Goal: Information Seeking & Learning: Learn about a topic

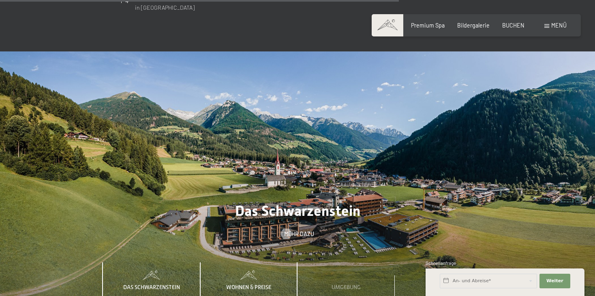
scroll to position [2270, 0]
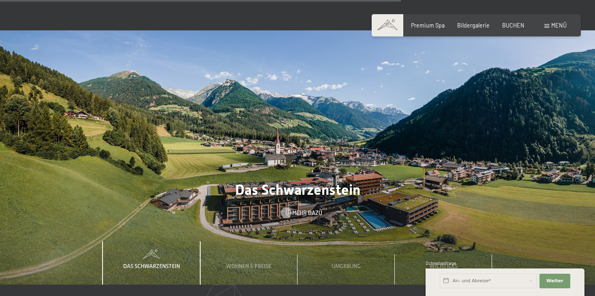
click at [302, 209] on span "Mehr dazu" at bounding box center [307, 213] width 30 height 8
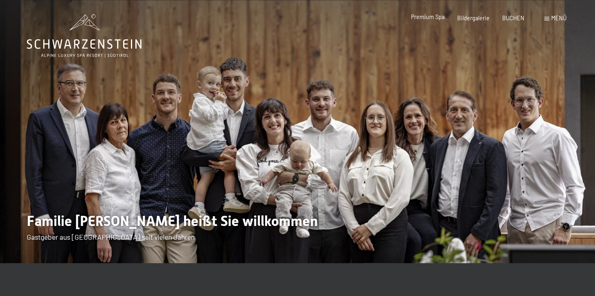
click at [429, 17] on span "Premium Spa" at bounding box center [428, 16] width 34 height 7
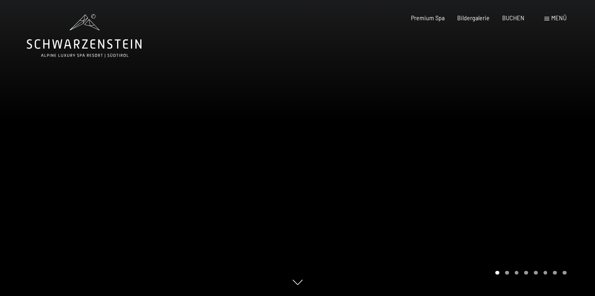
click at [553, 19] on span "Menü" at bounding box center [558, 18] width 15 height 7
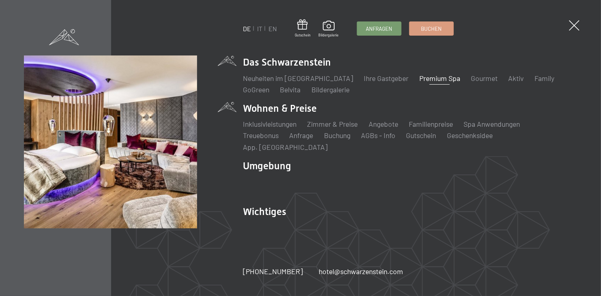
click at [268, 115] on li "Wohnen & Preise Inklusivleistungen Zimmer & Preise Liste Angebote Liste Familie…" at bounding box center [410, 127] width 334 height 50
click at [225, 113] on div "DE IT EN Gutschein Bildergalerie Anfragen Buchen DE IT EN Das Schwarzenstein Ne…" at bounding box center [300, 148] width 552 height 185
click at [333, 128] on link "Zimmer & Preise" at bounding box center [332, 124] width 51 height 9
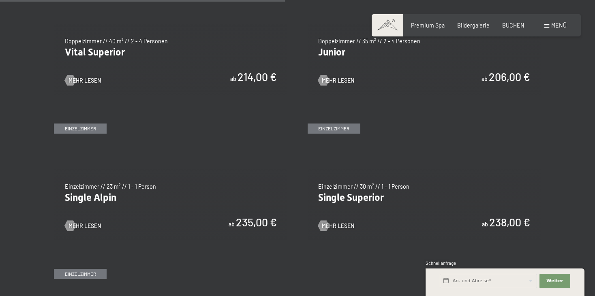
scroll to position [1094, 0]
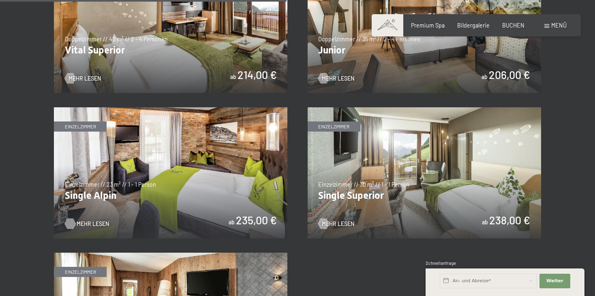
click at [83, 223] on span "Mehr Lesen" at bounding box center [93, 224] width 32 height 8
